Goal: Task Accomplishment & Management: Use online tool/utility

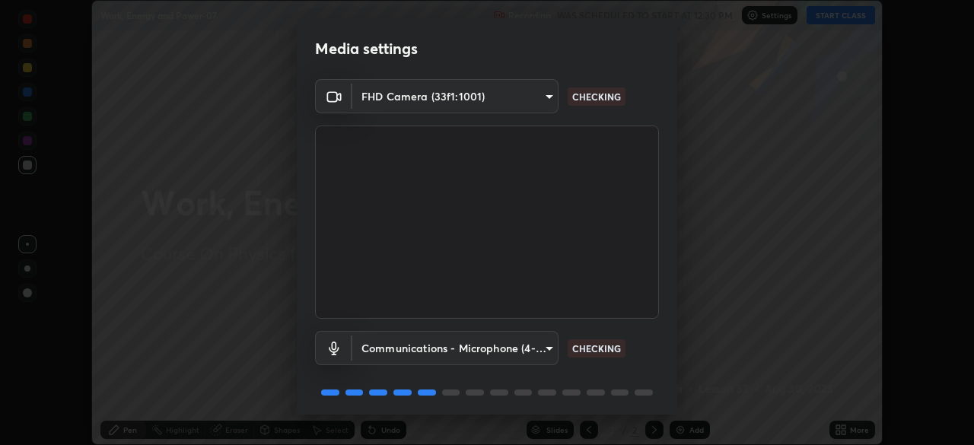
scroll to position [54, 0]
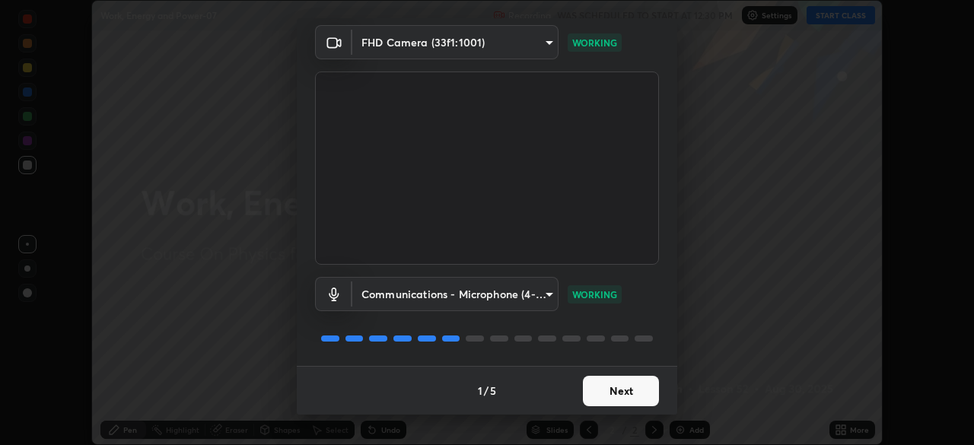
click at [629, 390] on button "Next" at bounding box center [621, 391] width 76 height 30
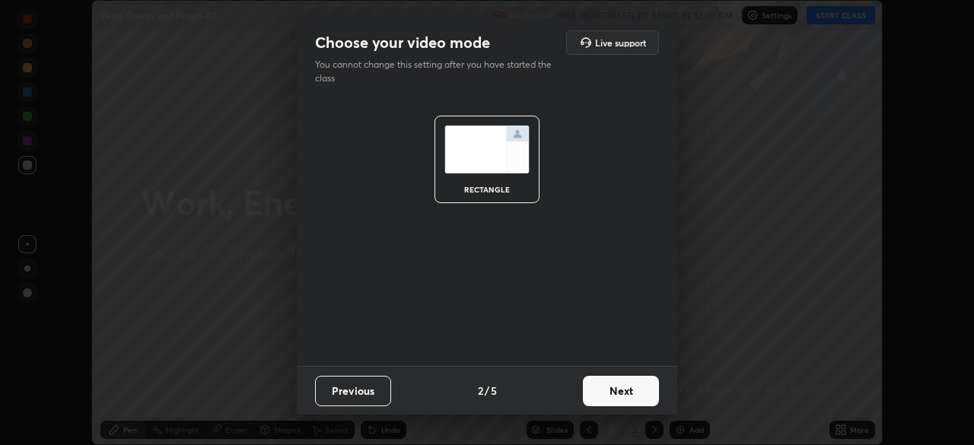
scroll to position [0, 0]
click at [636, 393] on button "Next" at bounding box center [621, 391] width 76 height 30
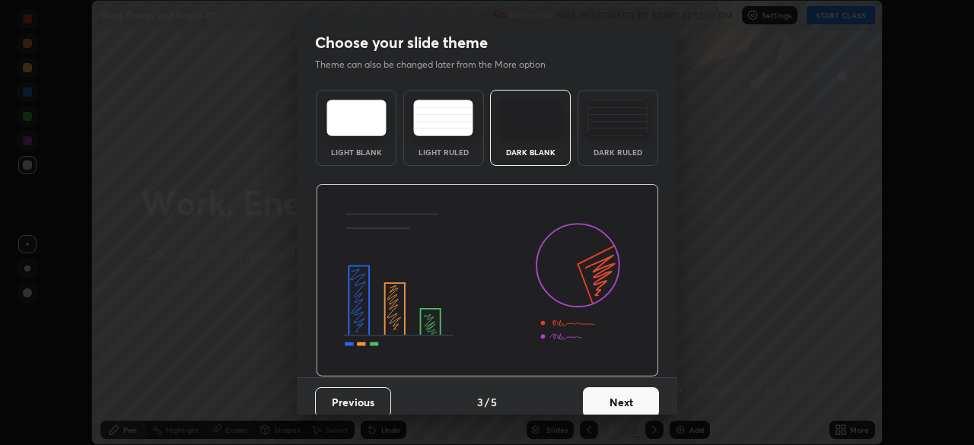
click at [631, 398] on button "Next" at bounding box center [621, 402] width 76 height 30
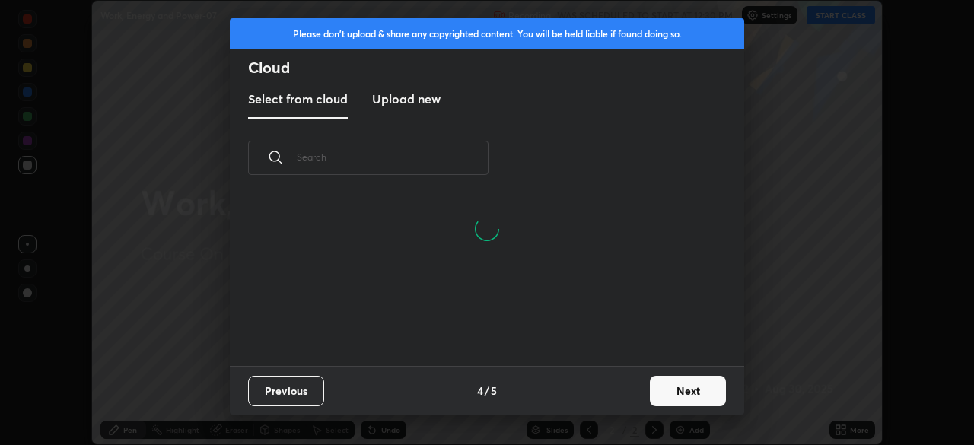
scroll to position [96, 489]
click at [677, 391] on button "Next" at bounding box center [688, 391] width 76 height 30
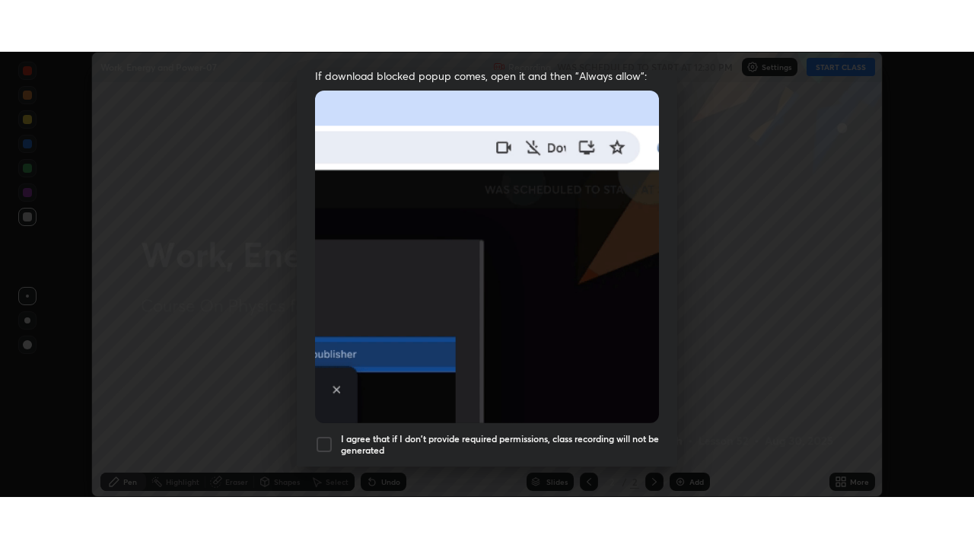
scroll to position [365, 0]
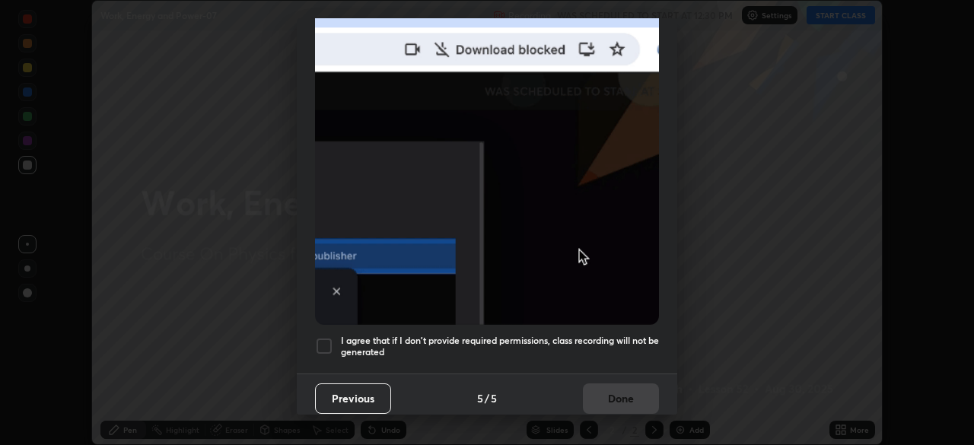
click at [324, 338] on div at bounding box center [324, 346] width 18 height 18
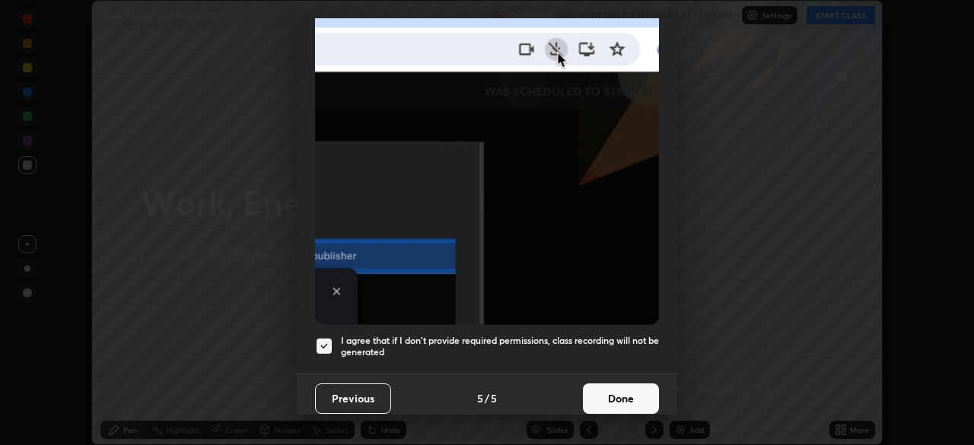
click at [600, 387] on button "Done" at bounding box center [621, 399] width 76 height 30
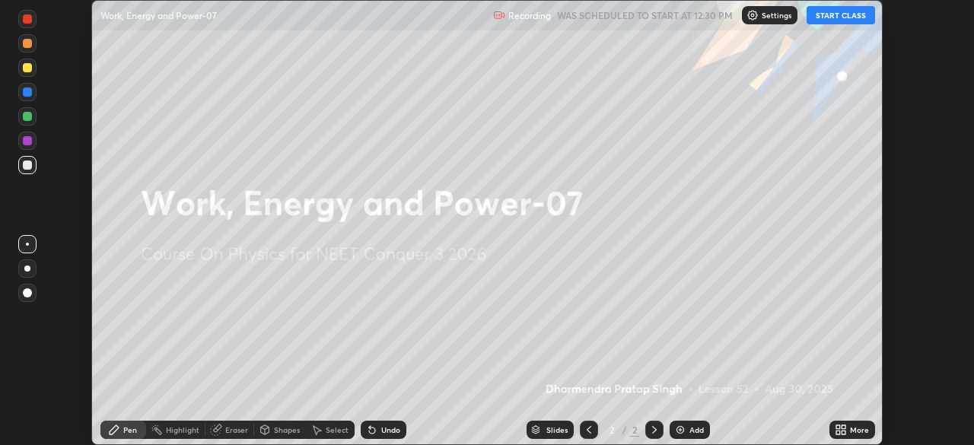
click at [838, 432] on icon at bounding box center [838, 433] width 4 height 4
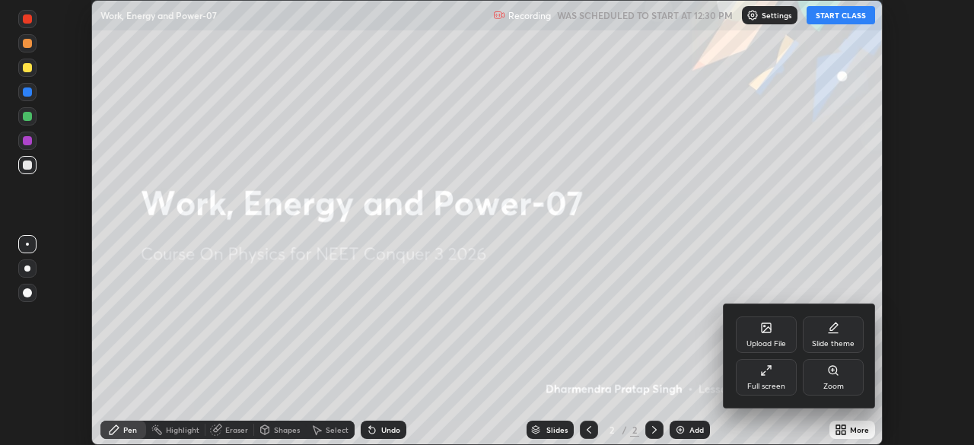
click at [768, 377] on div "Full screen" at bounding box center [766, 377] width 61 height 37
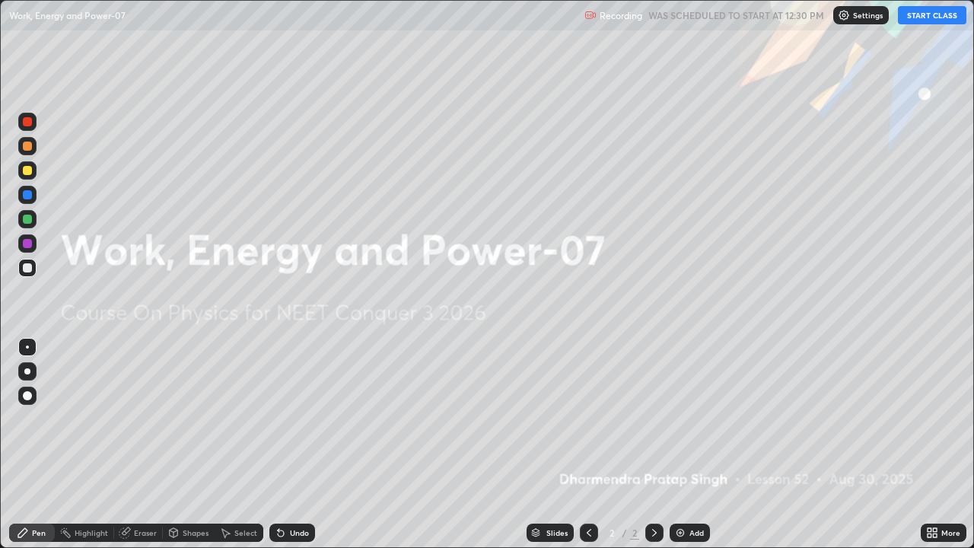
scroll to position [548, 974]
click at [928, 21] on button "START CLASS" at bounding box center [932, 15] width 68 height 18
click at [691, 444] on div "Add" at bounding box center [697, 533] width 14 height 8
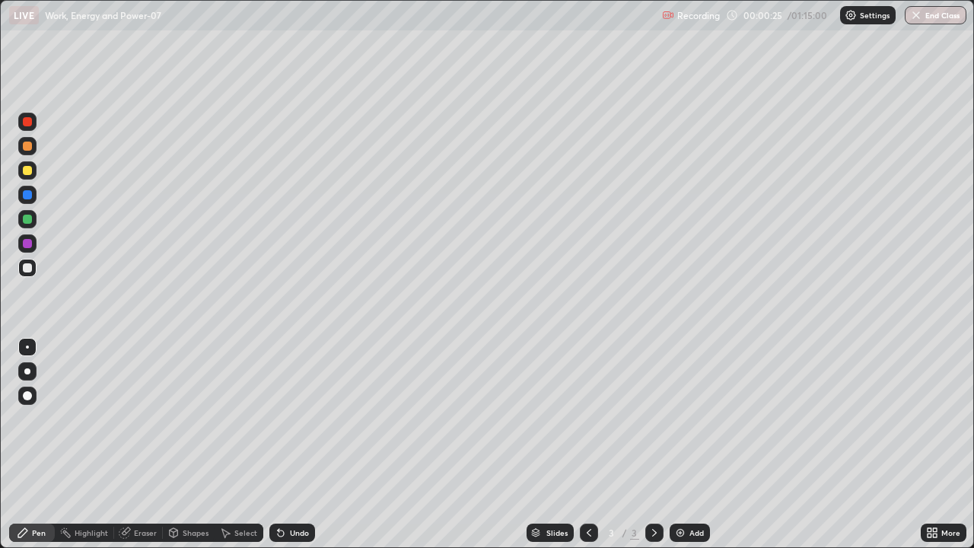
click at [40, 444] on div "Pen" at bounding box center [39, 533] width 14 height 8
click at [27, 397] on div at bounding box center [27, 395] width 9 height 9
click at [30, 272] on div at bounding box center [27, 267] width 9 height 9
click at [690, 444] on div "Add" at bounding box center [697, 533] width 14 height 8
click at [686, 444] on div "Add" at bounding box center [690, 533] width 40 height 18
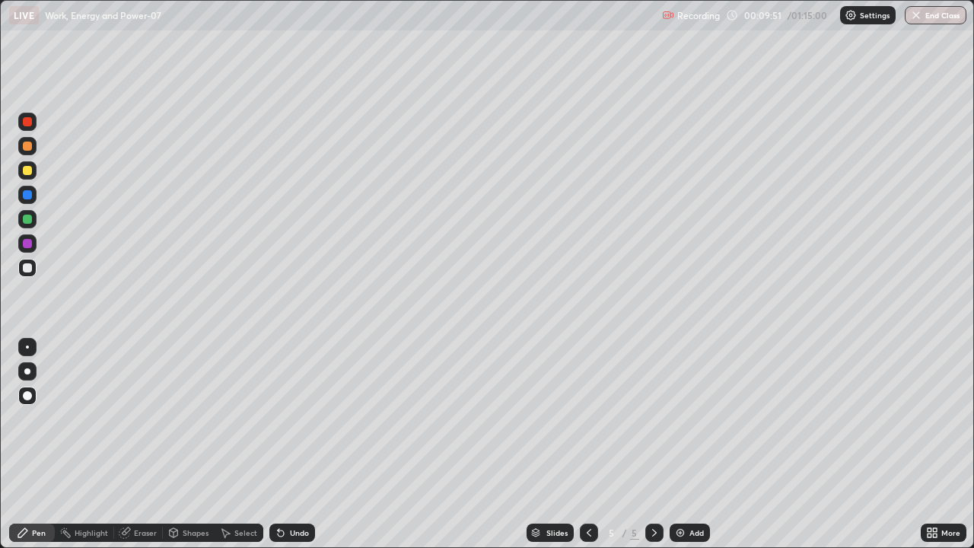
click at [144, 444] on div "Eraser" at bounding box center [145, 533] width 23 height 8
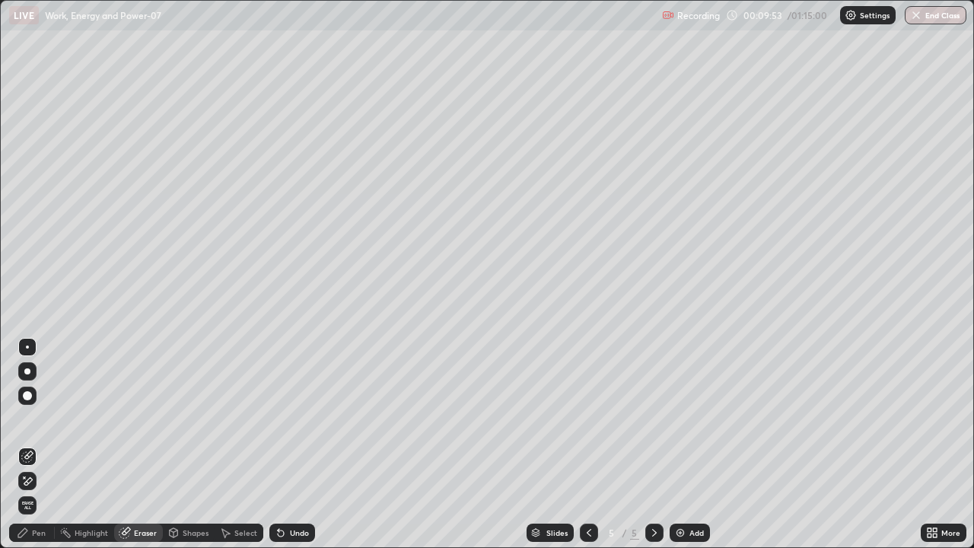
click at [32, 444] on div "Pen" at bounding box center [39, 533] width 14 height 8
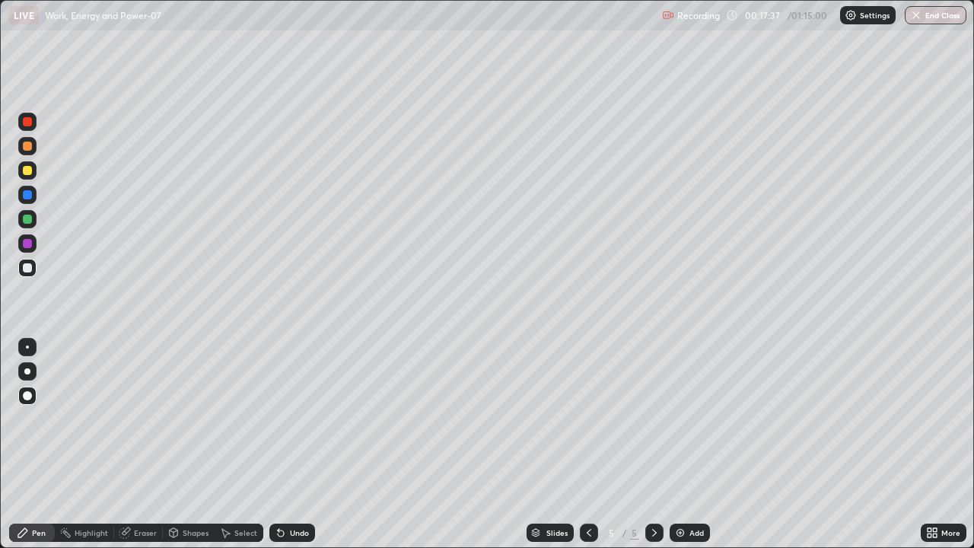
click at [693, 444] on div "Add" at bounding box center [697, 533] width 14 height 8
click at [30, 247] on div at bounding box center [27, 243] width 9 height 9
click at [161, 444] on div "Eraser" at bounding box center [138, 533] width 49 height 18
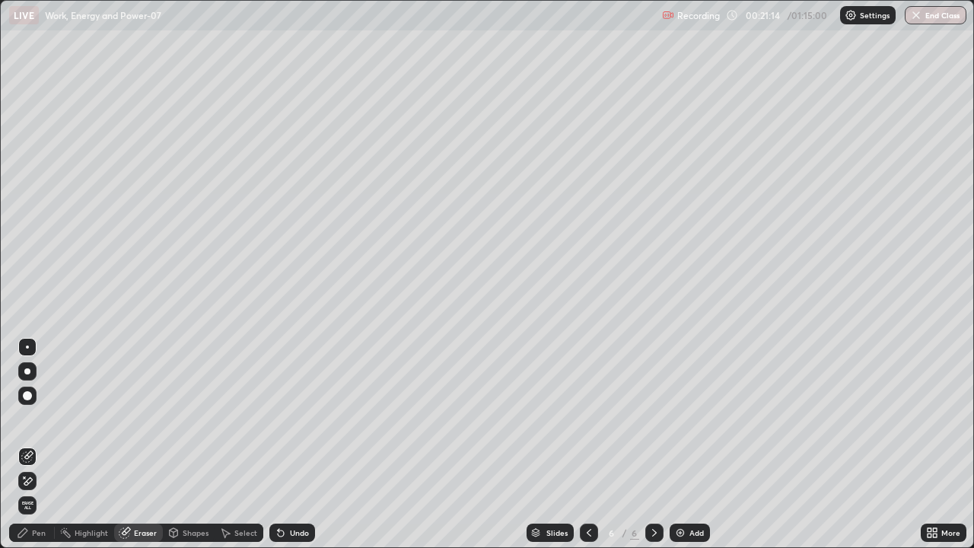
click at [43, 444] on div "Pen" at bounding box center [39, 533] width 14 height 8
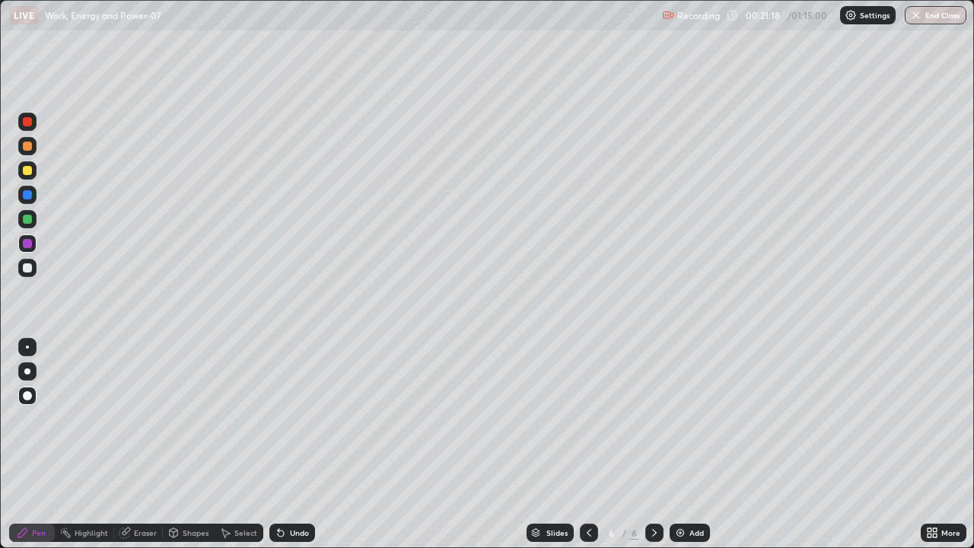
click at [142, 444] on div "Eraser" at bounding box center [145, 533] width 23 height 8
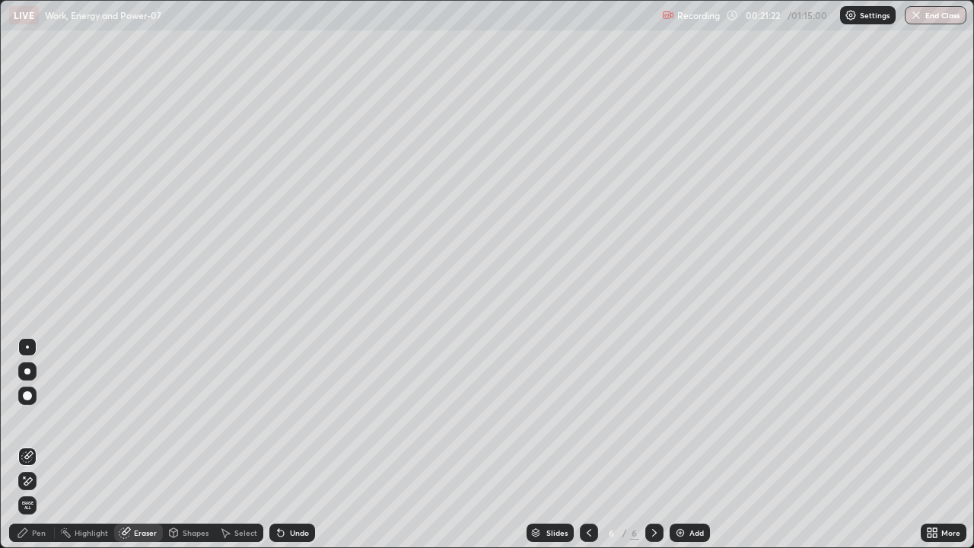
click at [151, 444] on div "Eraser" at bounding box center [145, 533] width 23 height 8
click at [174, 444] on icon at bounding box center [174, 534] width 0 height 5
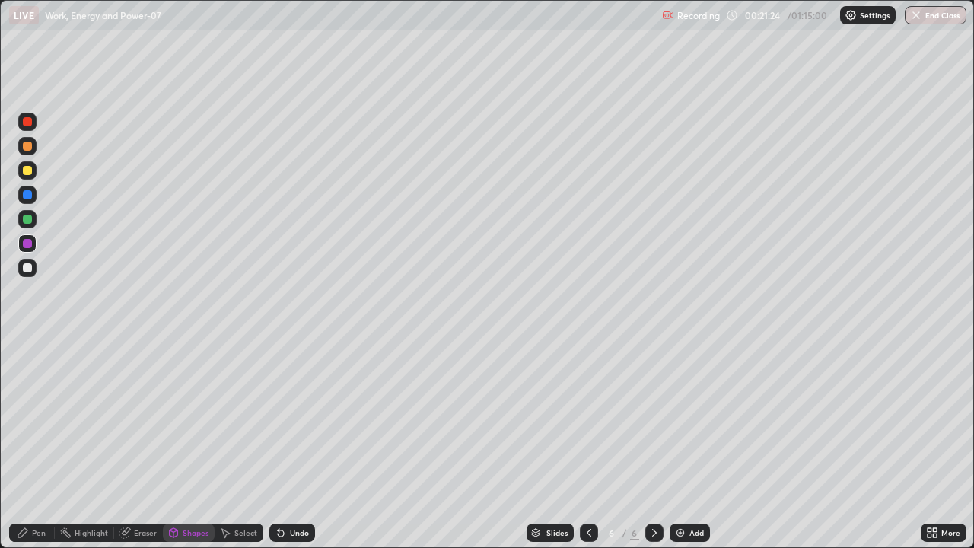
click at [41, 444] on div "Pen" at bounding box center [39, 533] width 14 height 8
click at [144, 444] on div "Eraser" at bounding box center [145, 533] width 23 height 8
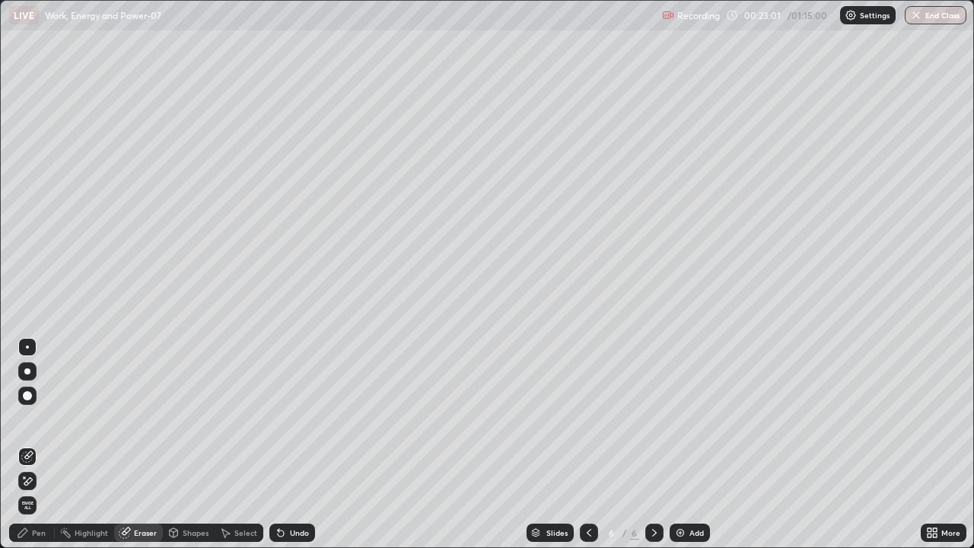
click at [27, 444] on icon at bounding box center [23, 533] width 12 height 12
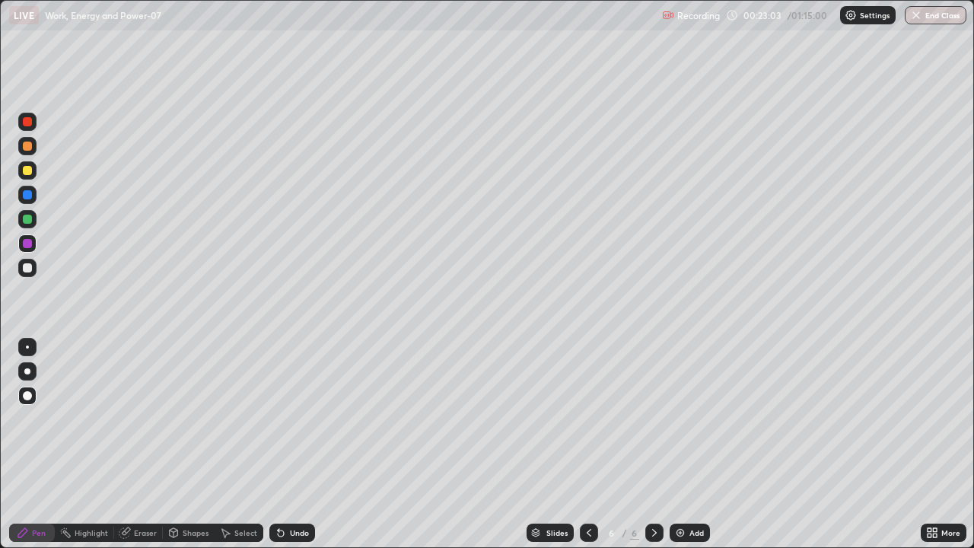
click at [138, 444] on div "Eraser" at bounding box center [145, 533] width 23 height 8
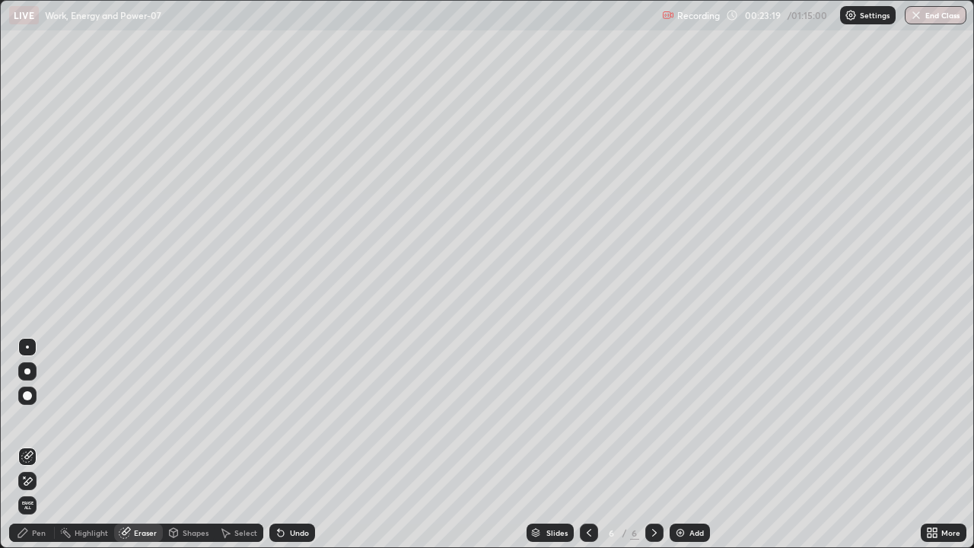
click at [45, 444] on div "Pen" at bounding box center [39, 533] width 14 height 8
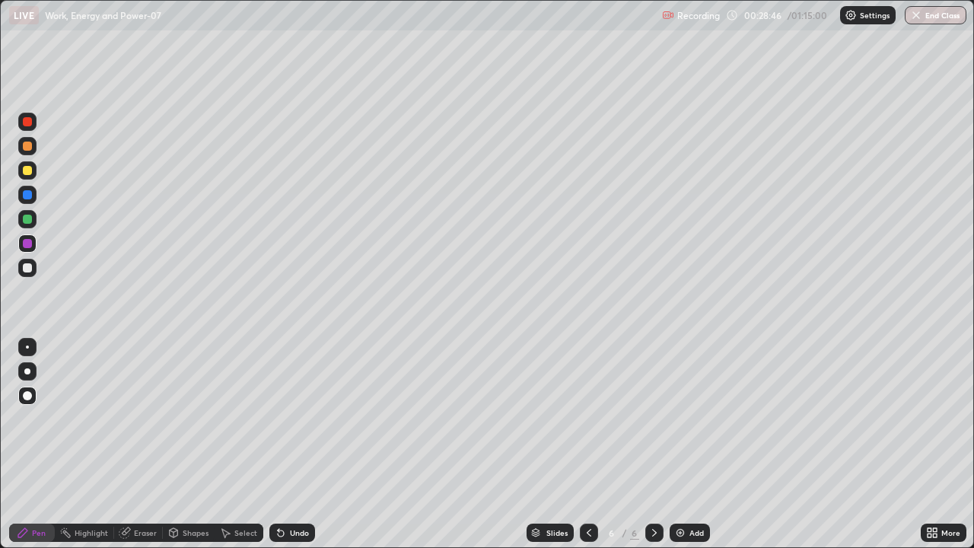
click at [687, 444] on div "Add" at bounding box center [690, 533] width 40 height 18
click at [140, 444] on div "Eraser" at bounding box center [145, 533] width 23 height 8
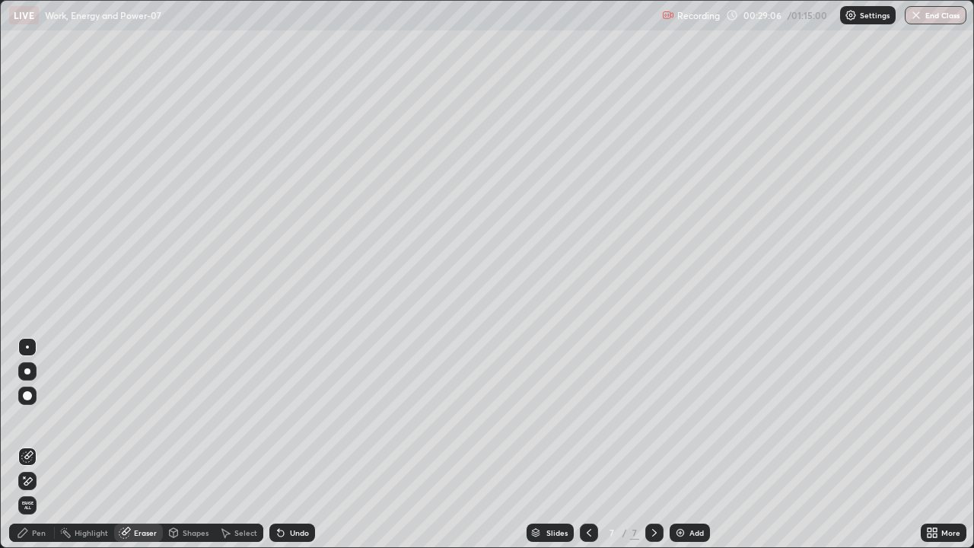
click at [28, 444] on icon at bounding box center [23, 533] width 12 height 12
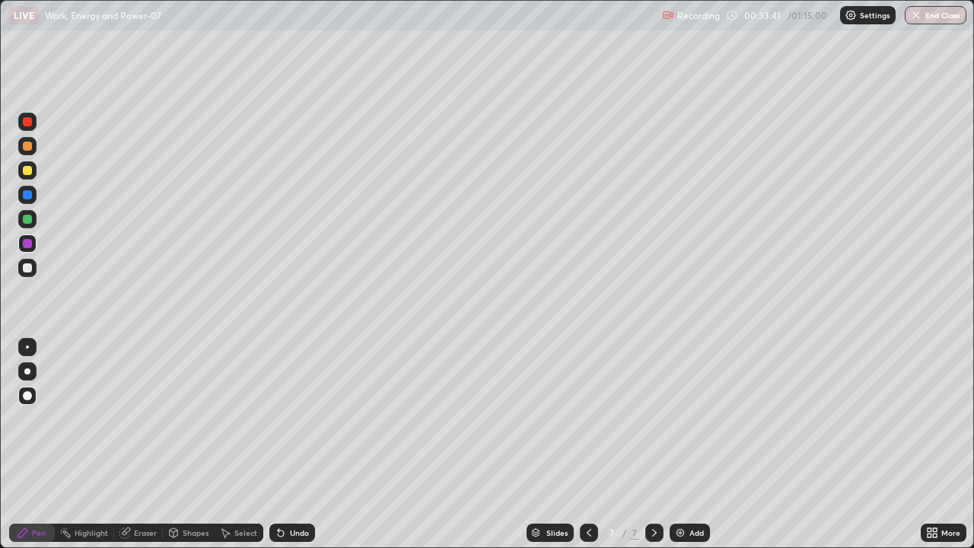
click at [695, 444] on div "Add" at bounding box center [697, 533] width 14 height 8
click at [30, 170] on div at bounding box center [27, 170] width 9 height 9
click at [690, 444] on div "Add" at bounding box center [697, 533] width 14 height 8
click at [139, 444] on div "Eraser" at bounding box center [145, 533] width 23 height 8
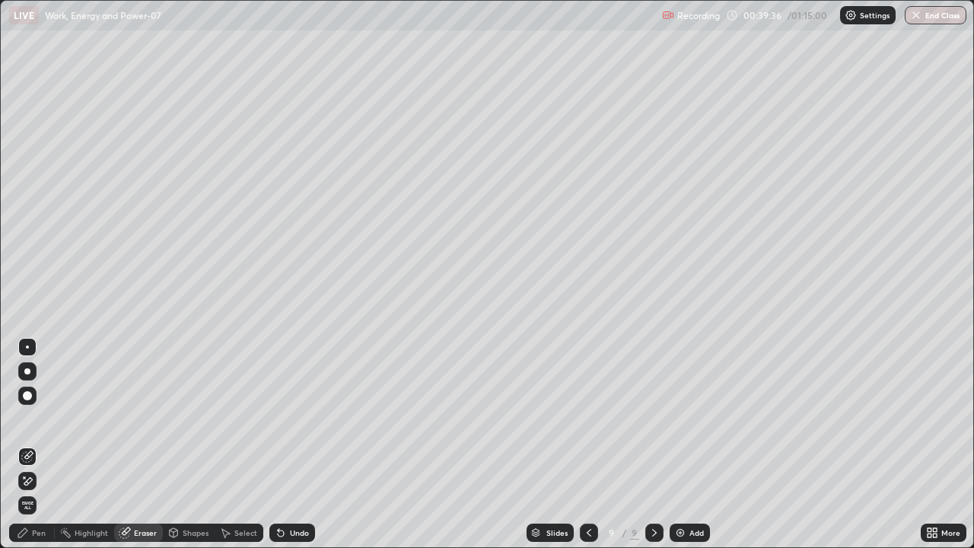
click at [39, 444] on div "Pen" at bounding box center [32, 533] width 46 height 18
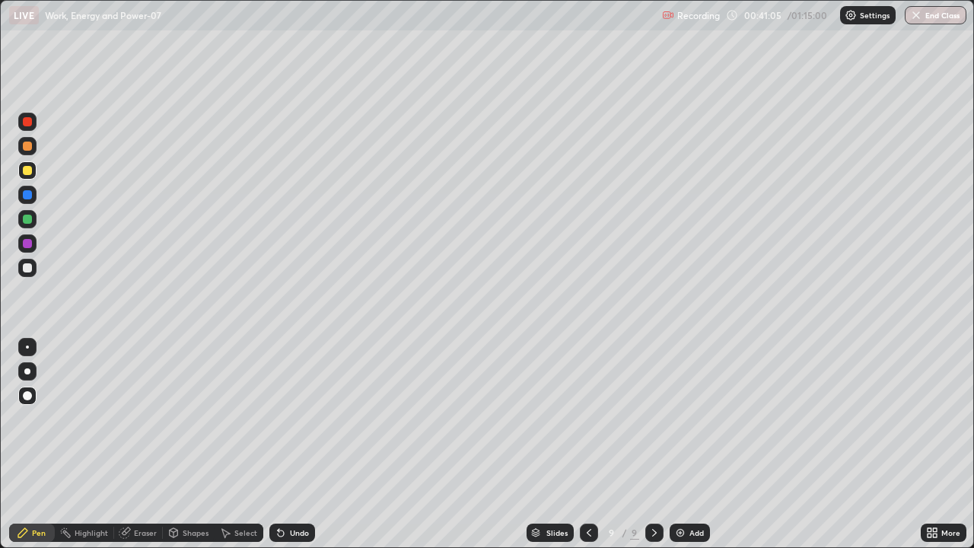
click at [29, 269] on div at bounding box center [27, 267] width 9 height 9
click at [145, 444] on div "Eraser" at bounding box center [145, 533] width 23 height 8
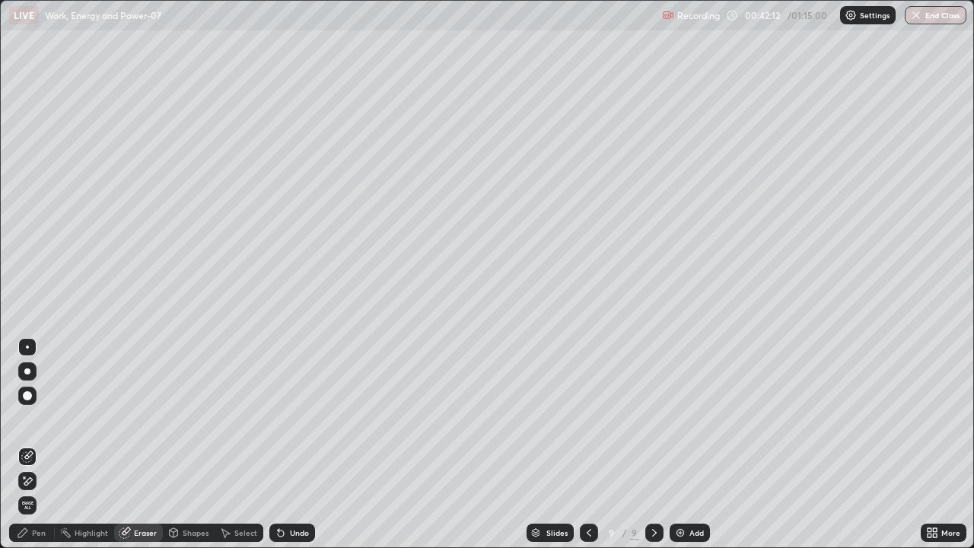
click at [43, 444] on div "Pen" at bounding box center [32, 533] width 46 height 18
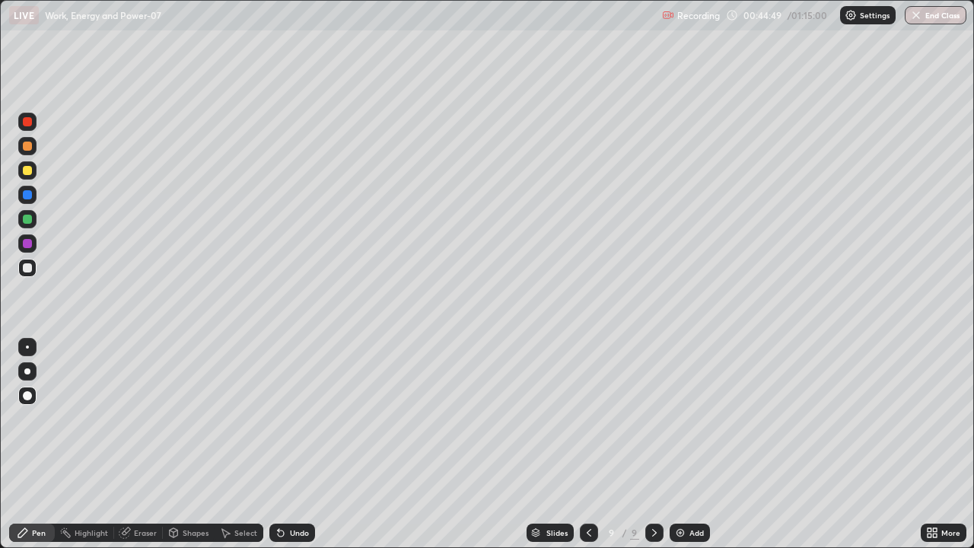
click at [695, 444] on div "Add" at bounding box center [697, 533] width 14 height 8
click at [139, 444] on div "Eraser" at bounding box center [145, 533] width 23 height 8
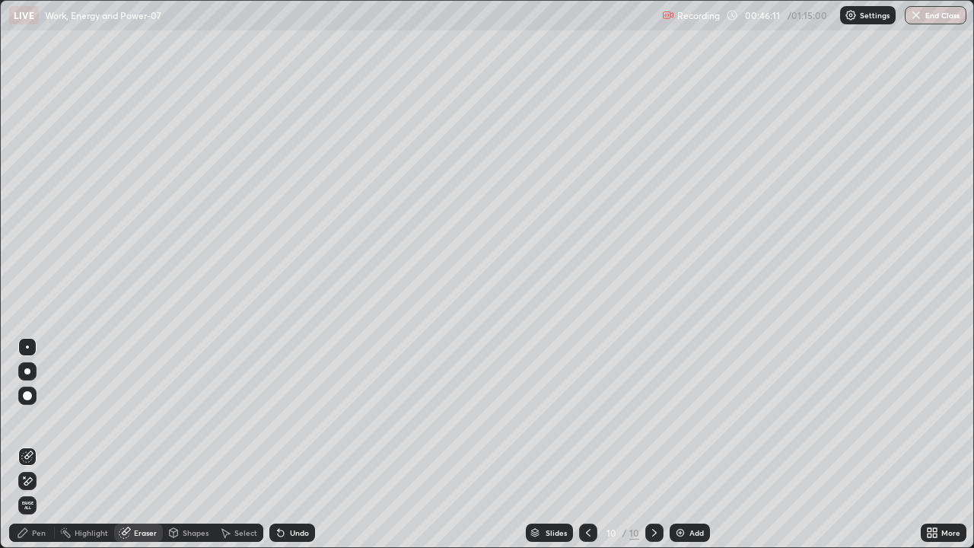
click at [40, 444] on div "Pen" at bounding box center [39, 533] width 14 height 8
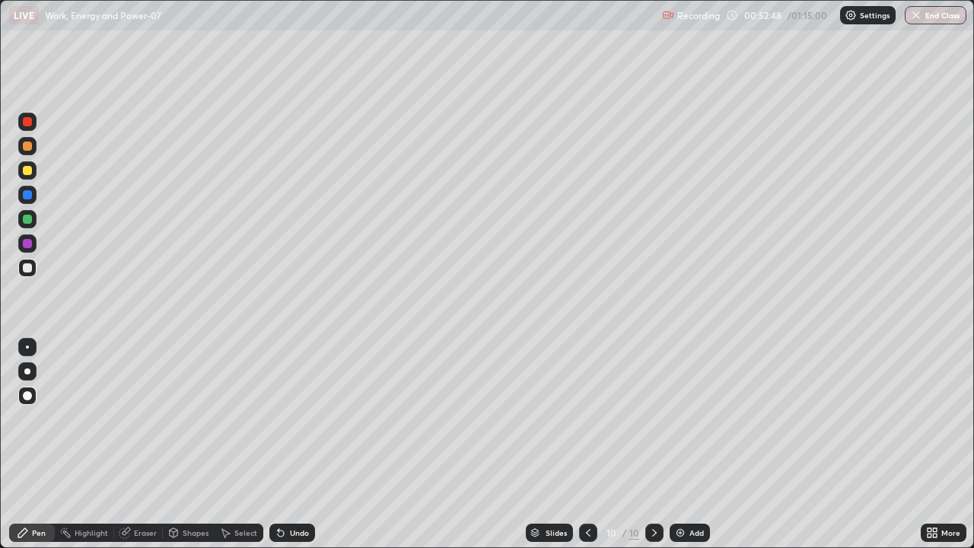
click at [686, 444] on div "Add" at bounding box center [690, 533] width 40 height 18
click at [154, 444] on div "Eraser" at bounding box center [145, 533] width 23 height 8
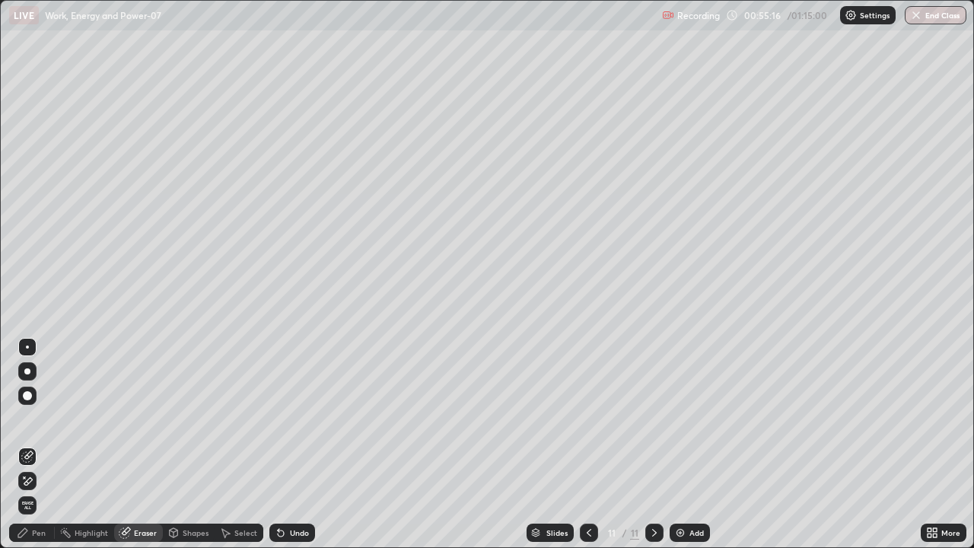
click at [48, 444] on div "Pen" at bounding box center [32, 533] width 46 height 18
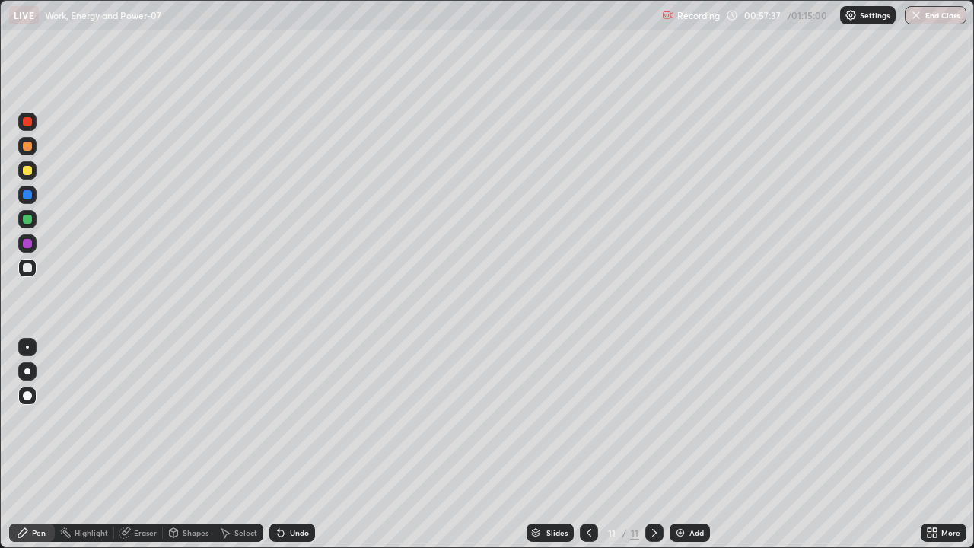
click at [693, 444] on div "Add" at bounding box center [697, 533] width 14 height 8
click at [149, 444] on div "Eraser" at bounding box center [145, 533] width 23 height 8
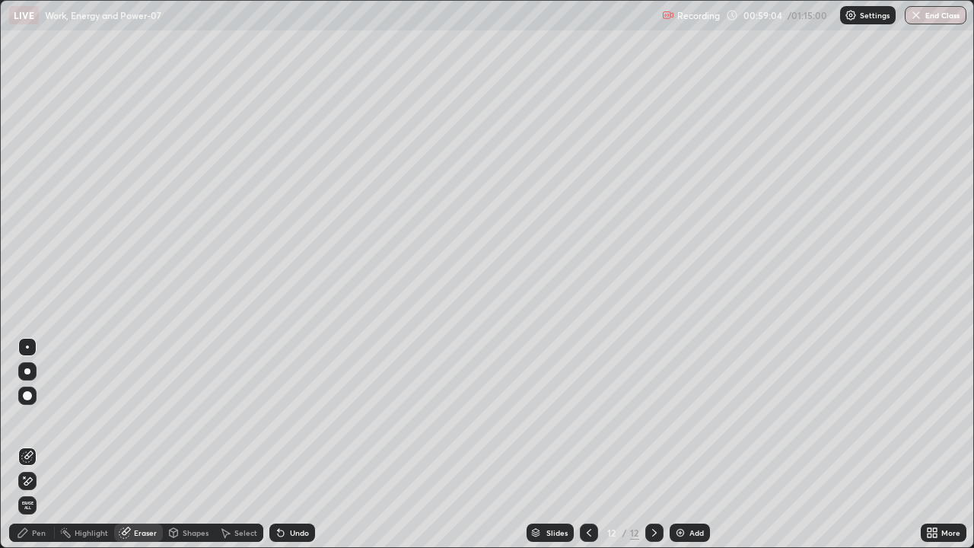
click at [40, 444] on div "Pen" at bounding box center [39, 533] width 14 height 8
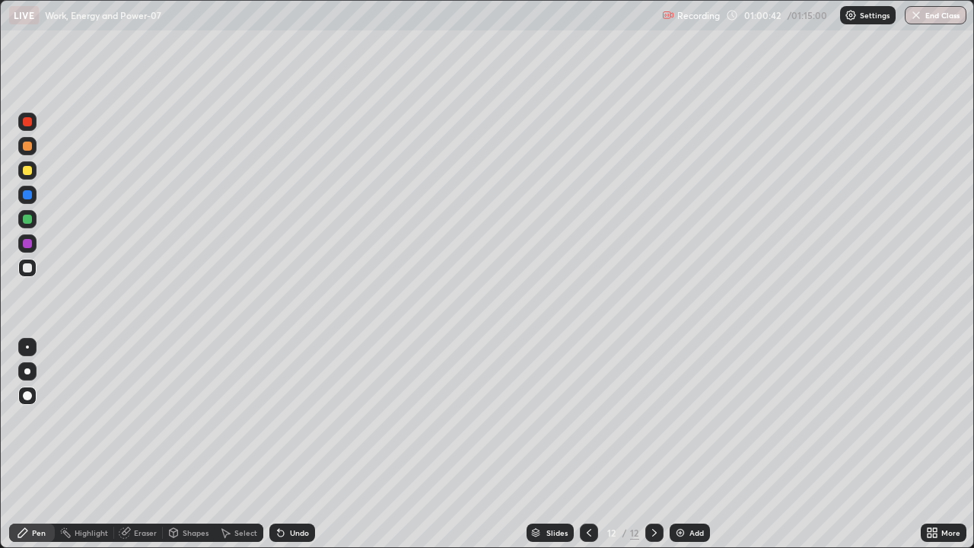
click at [687, 444] on div "Add" at bounding box center [690, 533] width 40 height 18
click at [141, 444] on div "Eraser" at bounding box center [145, 533] width 23 height 8
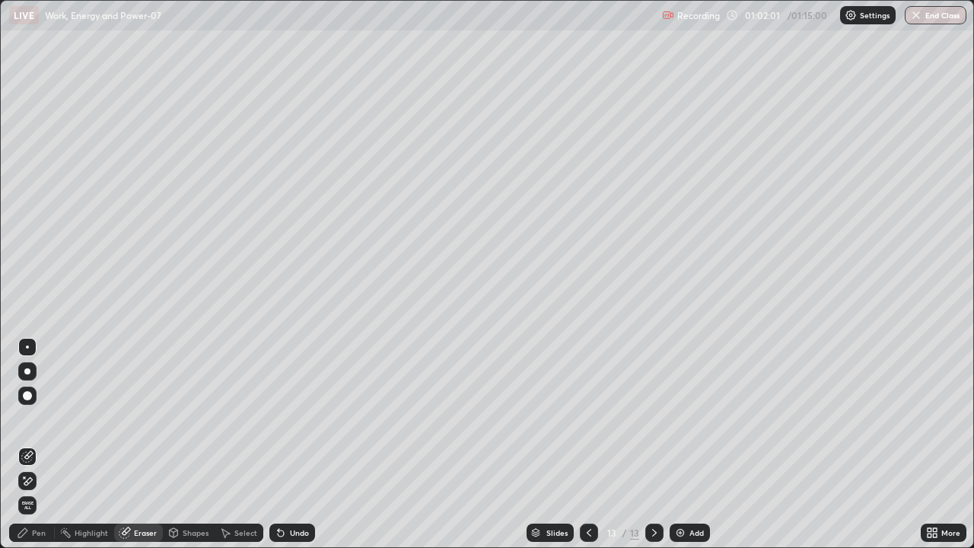
click at [37, 444] on div "Pen" at bounding box center [32, 533] width 46 height 18
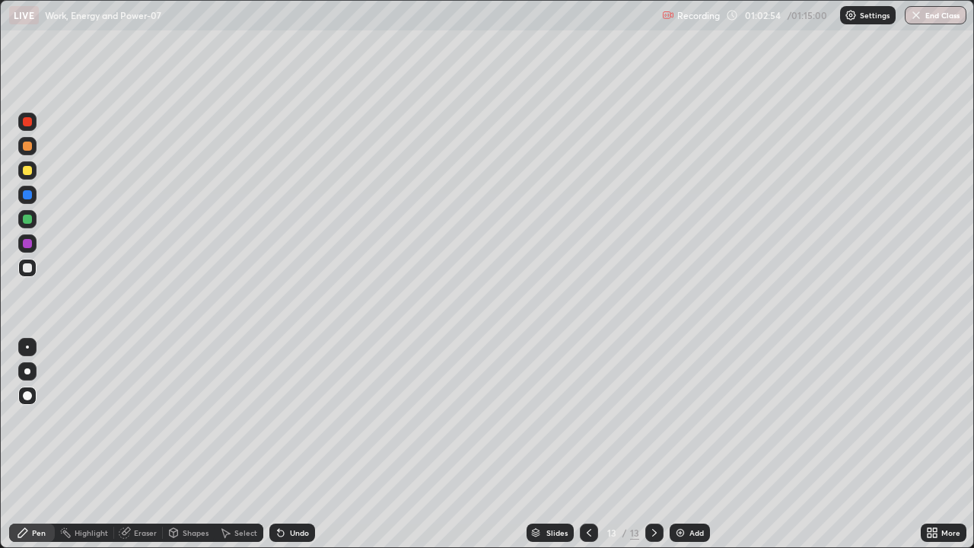
click at [690, 444] on div "Add" at bounding box center [697, 533] width 14 height 8
click at [692, 444] on div "Add" at bounding box center [697, 533] width 14 height 8
click at [146, 444] on div "Eraser" at bounding box center [145, 533] width 23 height 8
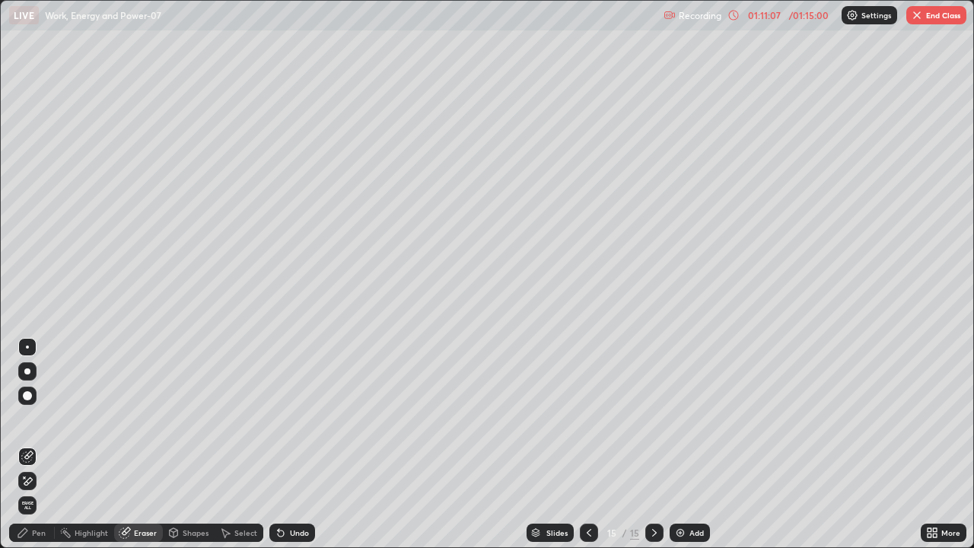
click at [37, 444] on div "Pen" at bounding box center [39, 533] width 14 height 8
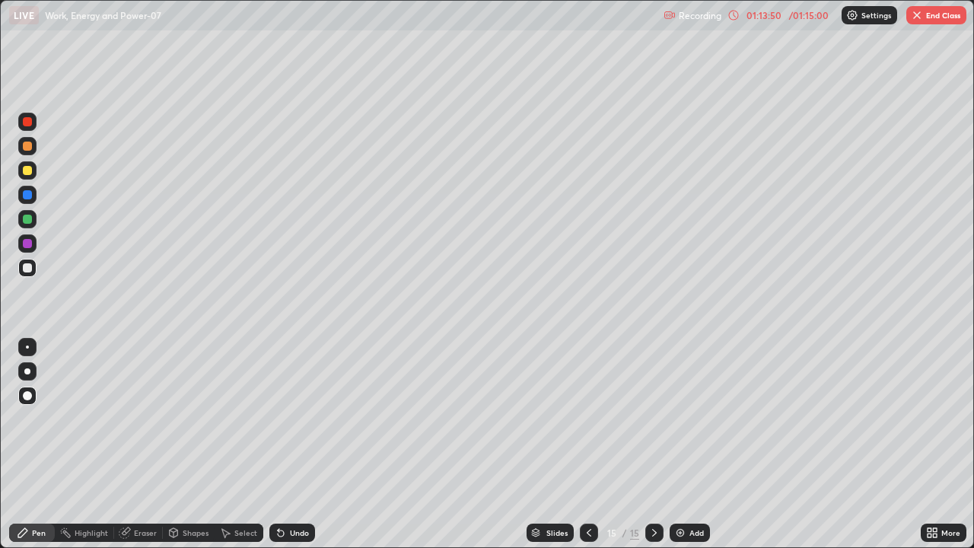
click at [938, 17] on button "End Class" at bounding box center [936, 15] width 60 height 18
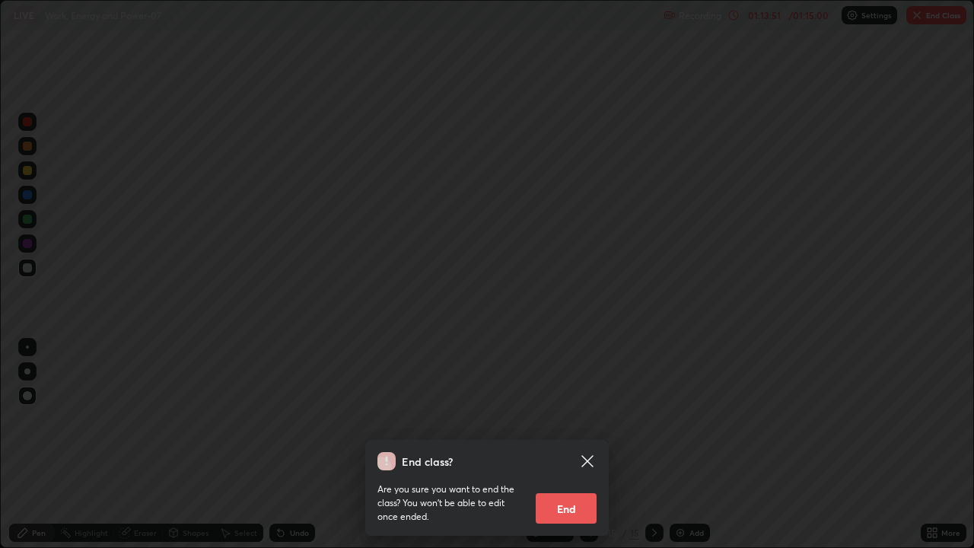
click at [571, 444] on button "End" at bounding box center [566, 508] width 61 height 30
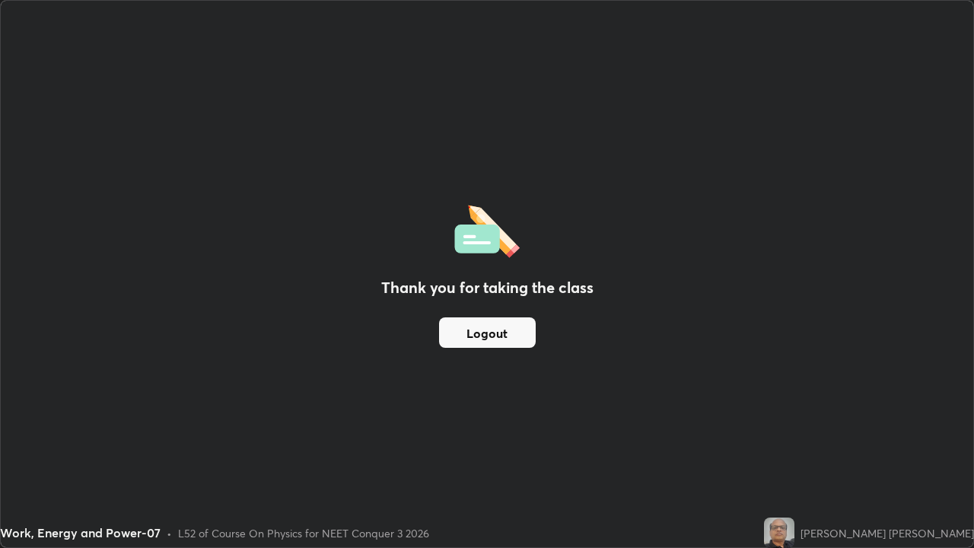
click at [504, 335] on button "Logout" at bounding box center [487, 332] width 97 height 30
